Goal: Task Accomplishment & Management: Use online tool/utility

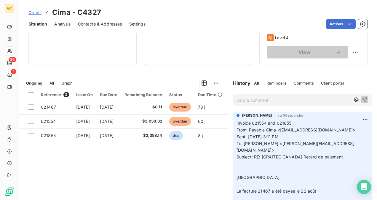
scroll to position [59, 0]
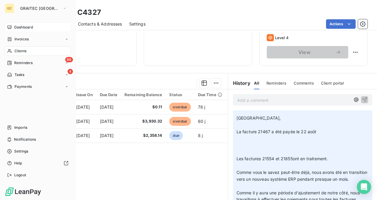
click at [32, 25] on span "Dashboard" at bounding box center [23, 27] width 19 height 5
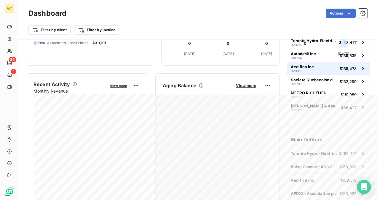
scroll to position [89, 0]
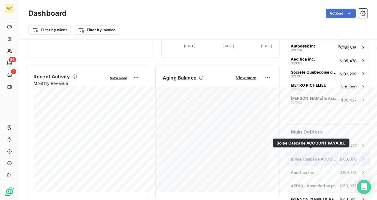
click at [313, 157] on span "Boise Cascade ACCOUNT PAYABLE" at bounding box center [315, 159] width 49 height 5
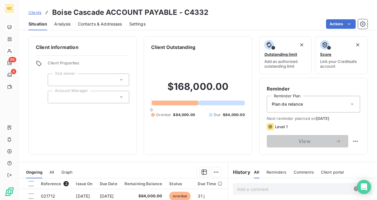
scroll to position [59, 0]
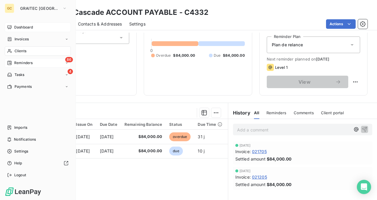
click at [27, 67] on div "86 Reminders" at bounding box center [38, 62] width 66 height 9
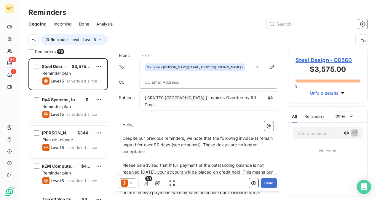
scroll to position [137, 75]
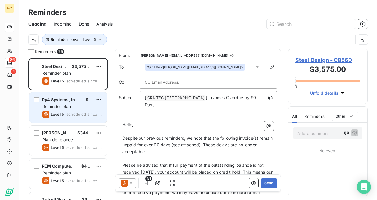
click at [62, 101] on span "Dy4 Systems, Inc. [PERSON_NAME]-CWIT CAN" at bounding box center [91, 99] width 98 height 5
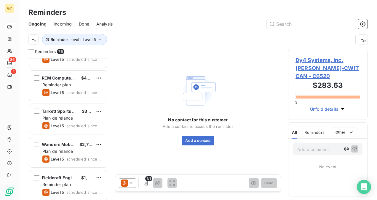
scroll to position [89, 0]
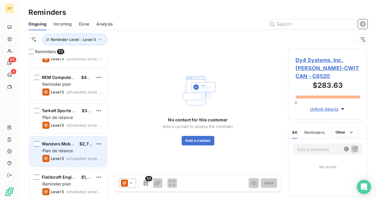
click at [67, 153] on div "Plan de relance" at bounding box center [72, 151] width 60 height 6
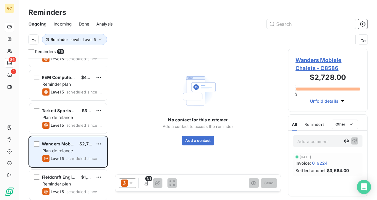
scroll to position [119, 0]
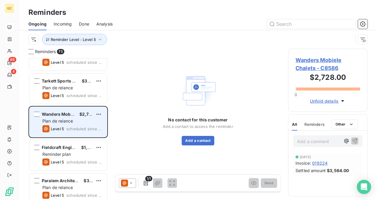
click at [67, 153] on span "Reminder plan" at bounding box center [56, 154] width 28 height 5
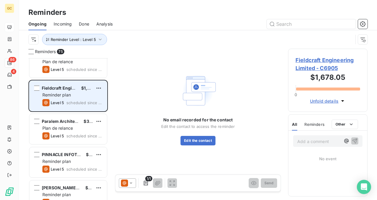
scroll to position [119, 0]
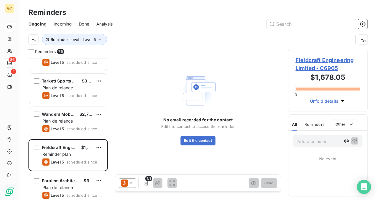
click at [307, 65] on span "Fieldcraft Engineering Limited - C6905" at bounding box center [328, 64] width 65 height 16
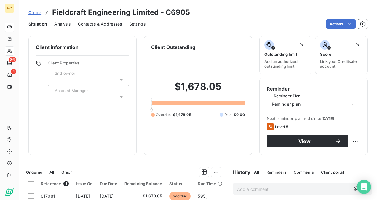
click at [91, 24] on span "Contacts & Addresses" at bounding box center [100, 24] width 44 height 6
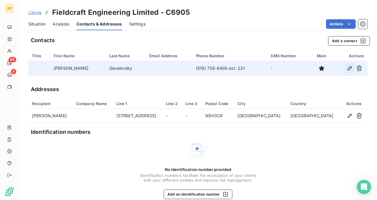
click at [347, 69] on icon "button" at bounding box center [350, 68] width 6 height 6
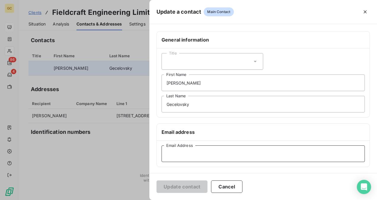
click at [182, 157] on input "Email Address" at bounding box center [264, 153] width 204 height 17
paste input "[EMAIL_ADDRESS][DOMAIN_NAME]"
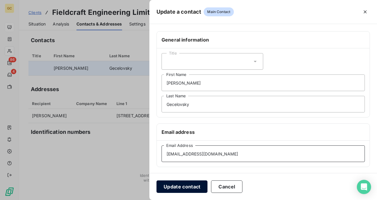
type input "[EMAIL_ADDRESS][DOMAIN_NAME]"
click at [187, 187] on button "Update contact" at bounding box center [182, 186] width 51 height 12
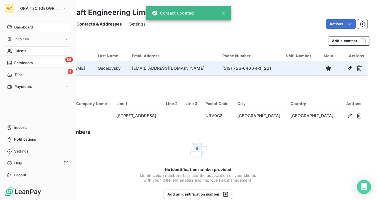
click at [24, 63] on span "Reminders" at bounding box center [23, 62] width 18 height 5
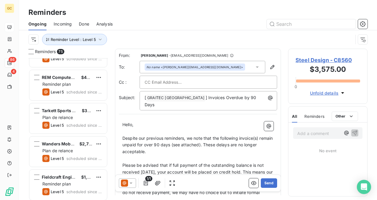
scroll to position [119, 0]
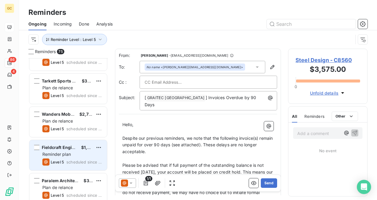
click at [73, 153] on div "Reminder plan" at bounding box center [72, 154] width 60 height 6
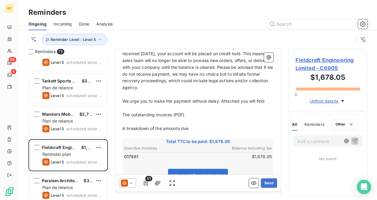
scroll to position [59, 0]
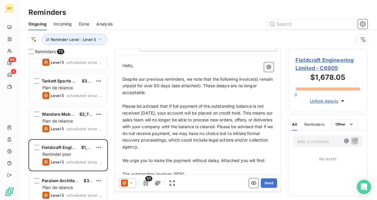
drag, startPoint x: 122, startPoint y: 73, endPoint x: 127, endPoint y: 80, distance: 8.5
click at [127, 80] on div "Hello, ﻿ Despite our previous reminders, we note that the following invoice(s) …" at bounding box center [198, 196] width 158 height 274
click at [123, 77] on span "Despite our previous reminders, we note that the following invoice(s) remain un…" at bounding box center [199, 86] width 152 height 19
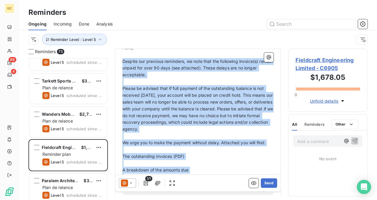
scroll to position [119, 0]
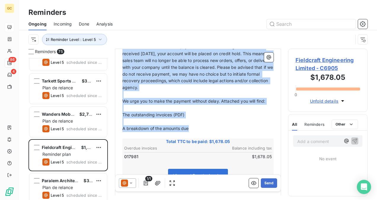
drag, startPoint x: 123, startPoint y: 72, endPoint x: 191, endPoint y: 122, distance: 84.3
click at [191, 122] on div "Hello, ﻿ Despite our previous reminders, we note that the following invoice(s) …" at bounding box center [198, 136] width 151 height 267
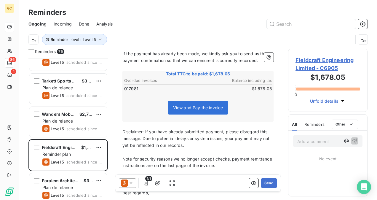
scroll to position [10, 0]
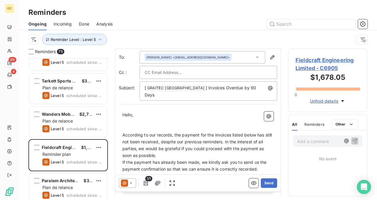
click at [200, 150] on p "According to our records, the payment for the invoices listed below has still n…" at bounding box center [198, 145] width 151 height 27
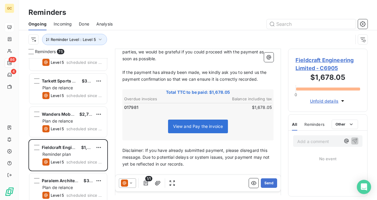
scroll to position [69, 0]
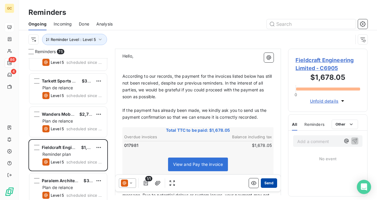
click at [266, 181] on button "Send" at bounding box center [269, 182] width 16 height 9
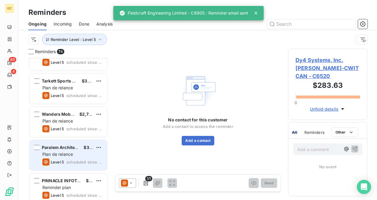
click at [46, 161] on icon "grid" at bounding box center [46, 162] width 4 height 4
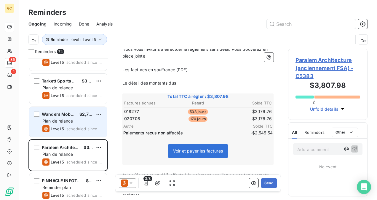
scroll to position [148, 0]
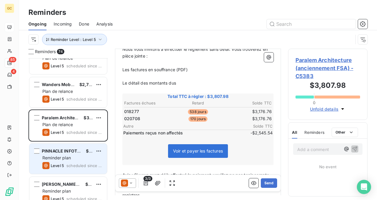
click at [84, 154] on div "PINNACLE INFOTECH SOLUTIONS – UNIT [GEOGRAPHIC_DATA] $9,780.00 Reminder plan Le…" at bounding box center [68, 159] width 78 height 30
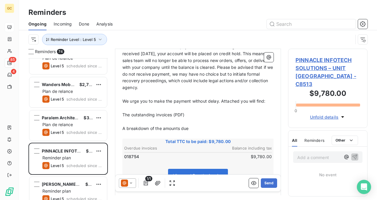
scroll to position [59, 0]
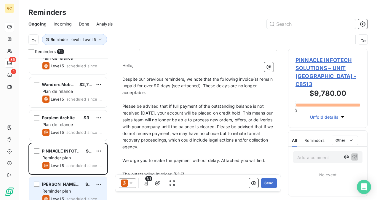
click at [71, 192] on span "Reminder plan" at bounding box center [56, 190] width 28 height 5
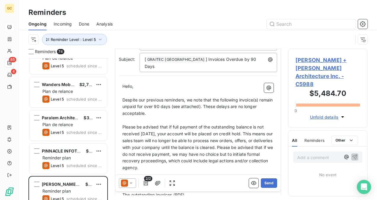
scroll to position [59, 0]
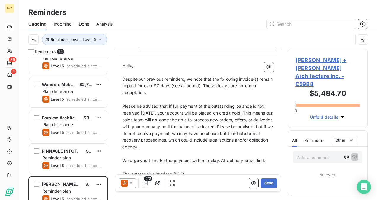
click at [123, 77] on span "Despite our previous reminders, we note that the following invoice(s) remain un…" at bounding box center [199, 86] width 152 height 19
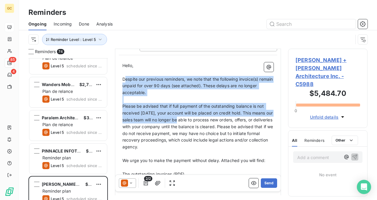
drag, startPoint x: 133, startPoint y: 78, endPoint x: 186, endPoint y: 122, distance: 68.5
click at [186, 122] on div "Hello, ﻿ Despite our previous reminders, we note that the following invoice(s) …" at bounding box center [198, 199] width 151 height 274
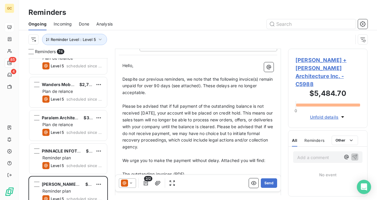
click at [187, 123] on p "Please be advised that if full payment of the outstanding balance is not receiv…" at bounding box center [198, 126] width 151 height 47
click at [121, 74] on div "Hello, ﻿ Despite our previous reminders, we note that the following invoice(s) …" at bounding box center [198, 200] width 158 height 282
click at [123, 77] on span "Despite our previous reminders, we note that the following invoice(s) remain un…" at bounding box center [199, 86] width 152 height 19
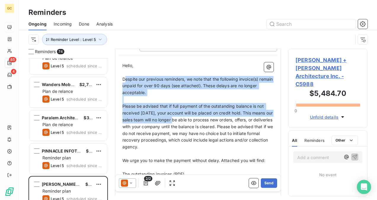
drag, startPoint x: 138, startPoint y: 77, endPoint x: 179, endPoint y: 113, distance: 54.7
click at [179, 113] on div "Hello, ﻿ Despite our previous reminders, we note that the following invoice(s) …" at bounding box center [198, 199] width 151 height 274
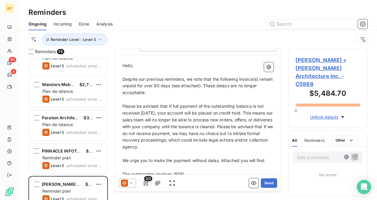
click at [123, 77] on span "Despite our previous reminders, we note that the following invoice(s) remain un…" at bounding box center [199, 86] width 152 height 19
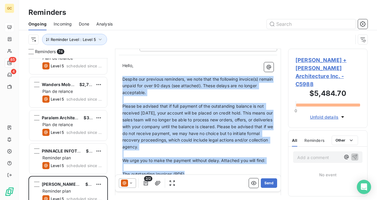
drag, startPoint x: 134, startPoint y: 79, endPoint x: 202, endPoint y: 166, distance: 110.5
click at [201, 167] on div "Hello, ﻿ Despite our previous reminders, we note that the following invoice(s) …" at bounding box center [198, 199] width 151 height 274
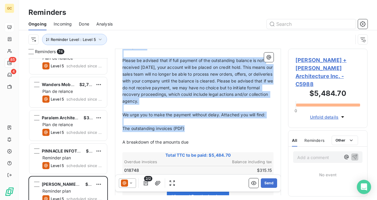
scroll to position [148, 0]
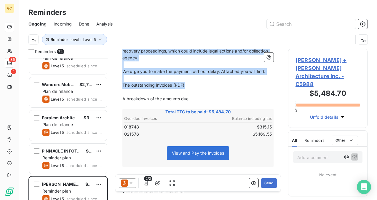
click at [197, 96] on p "A breakdown of the amounts due" at bounding box center [198, 99] width 151 height 7
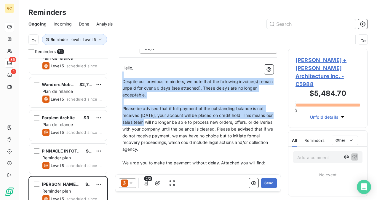
scroll to position [28, 0]
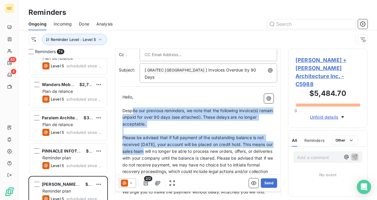
drag, startPoint x: 195, startPoint y: 93, endPoint x: 134, endPoint y: 104, distance: 62.0
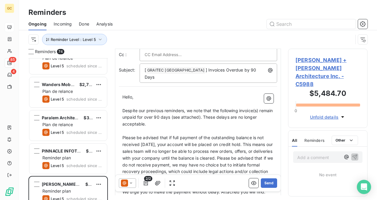
click at [177, 101] on p "﻿" at bounding box center [198, 104] width 151 height 7
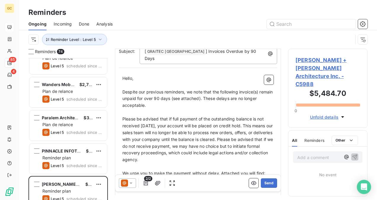
scroll to position [58, 0]
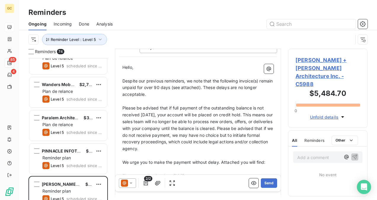
drag, startPoint x: 122, startPoint y: 74, endPoint x: 132, endPoint y: 98, distance: 26.1
click at [123, 78] on span "Despite our previous reminders, we note that the following invoice(s) remain un…" at bounding box center [199, 87] width 152 height 19
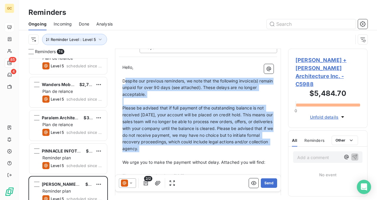
drag, startPoint x: 132, startPoint y: 98, endPoint x: 123, endPoint y: 111, distance: 16.3
click at [144, 151] on div "Hello, ﻿ Despite our previous reminders, we note that the following invoice(s) …" at bounding box center [198, 201] width 151 height 274
click at [126, 78] on span "Despite our previous reminders, we note that the following invoice(s) remain un…" at bounding box center [199, 87] width 152 height 19
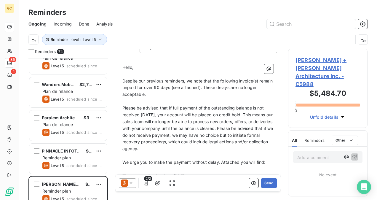
click at [123, 78] on span "Despite our previous reminders, we note that the following invoice(s) remain un…" at bounding box center [199, 87] width 152 height 19
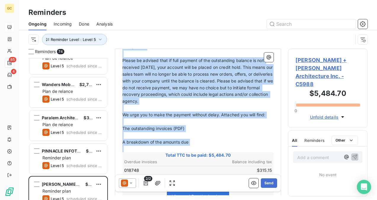
scroll to position [117, 0]
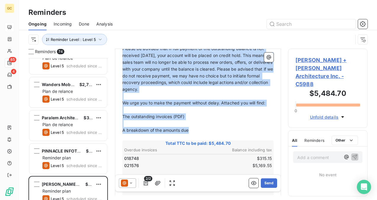
drag, startPoint x: 123, startPoint y: 74, endPoint x: 191, endPoint y: 126, distance: 85.6
click at [191, 126] on div "Hello, ﻿ Despite our previous reminders, we note that the following invoice(s) …" at bounding box center [198, 142] width 151 height 274
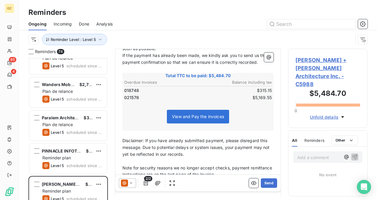
scroll to position [8, 0]
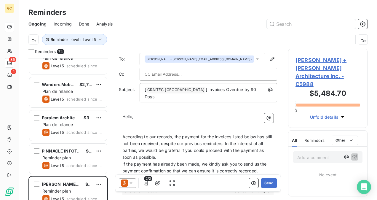
click at [179, 150] on p "According to our records, the payment for the invoices listed below has still n…" at bounding box center [198, 147] width 151 height 27
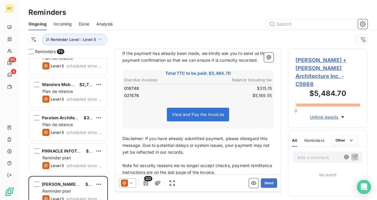
scroll to position [127, 0]
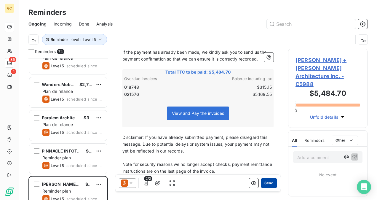
click at [268, 181] on button "Send" at bounding box center [269, 182] width 16 height 9
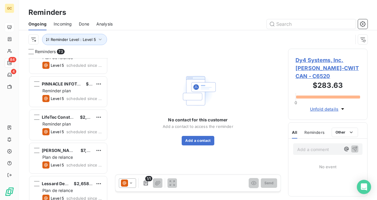
scroll to position [237, 0]
